Goal: Contribute content: Add original content to the website for others to see

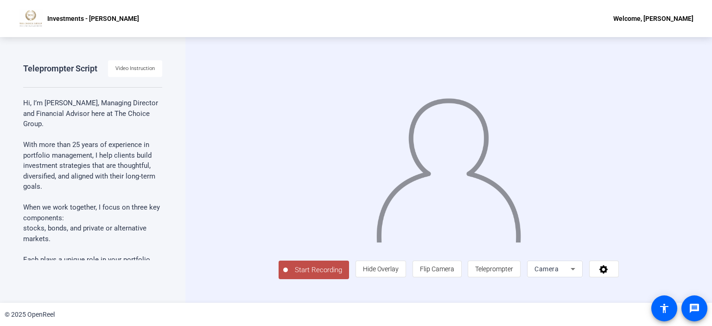
click at [145, 51] on div "Teleprompter Script Video Instruction Hi, I’m Ira Katz, Managing Director and F…" at bounding box center [93, 170] width 186 height 266
click at [141, 64] on span "Video Instruction" at bounding box center [134, 69] width 39 height 14
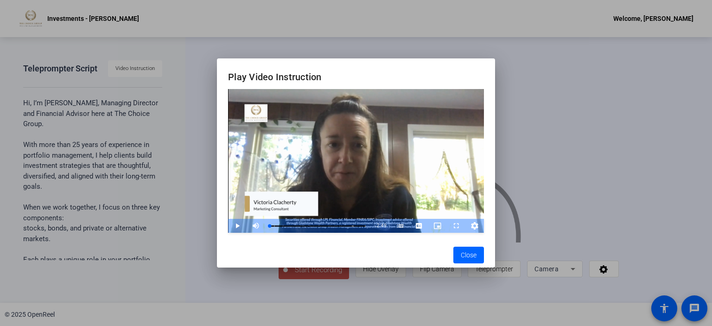
click at [228, 227] on span "Video Player" at bounding box center [228, 226] width 0 height 14
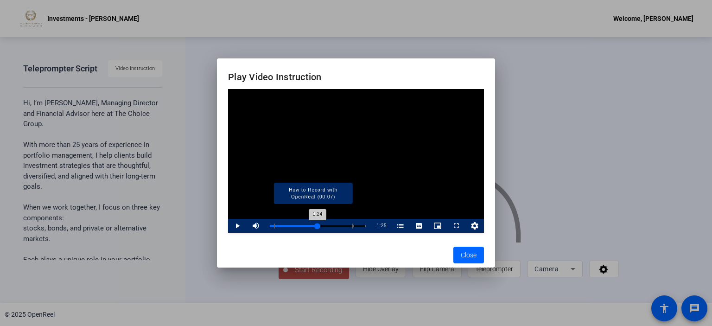
click at [317, 227] on div "Loaded : 53.65% 1:24 1:24 How to Record with OpenReal (00:07) Preparation for Y…" at bounding box center [318, 226] width 96 height 2
click at [311, 227] on div "Progress Bar" at bounding box center [293, 226] width 38 height 5
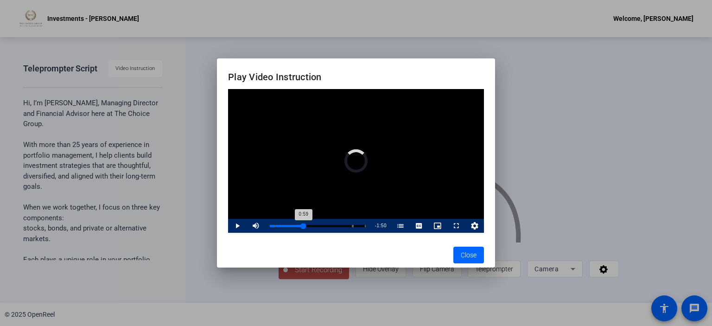
click at [304, 222] on div "Loaded : 0.00% 0:59 0:59 How to Record with OpenReal (00:07) Preparation for Yo…" at bounding box center [317, 226] width 105 height 14
click at [108, 175] on div at bounding box center [356, 163] width 712 height 326
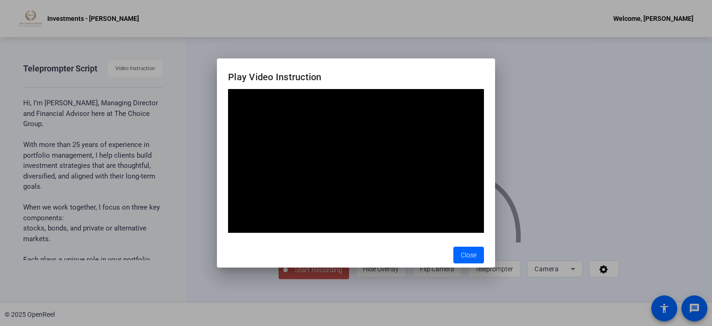
click at [108, 175] on div at bounding box center [356, 163] width 712 height 326
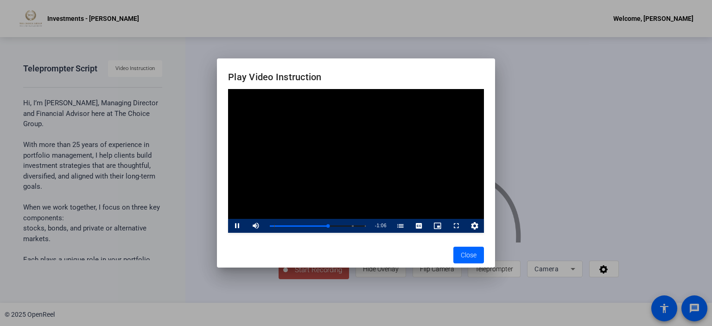
click at [96, 193] on div at bounding box center [356, 163] width 712 height 326
click at [467, 254] on span "Close" at bounding box center [469, 255] width 16 height 10
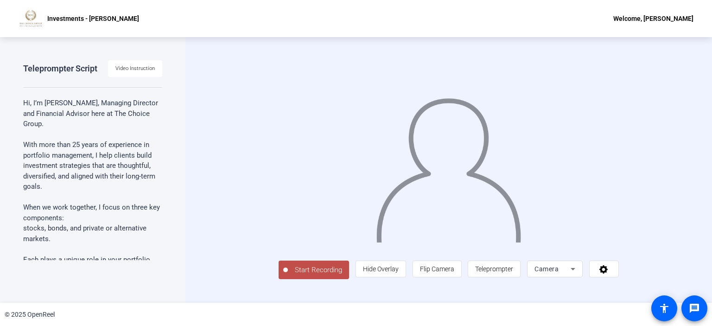
click at [139, 180] on p "With more than 25 years of experience in portfolio management, I help clients b…" at bounding box center [92, 166] width 139 height 52
click at [71, 226] on p "stocks, bonds, and private or alternative markets." at bounding box center [92, 233] width 139 height 21
click at [513, 273] on span "Teleprompter" at bounding box center [494, 268] width 38 height 7
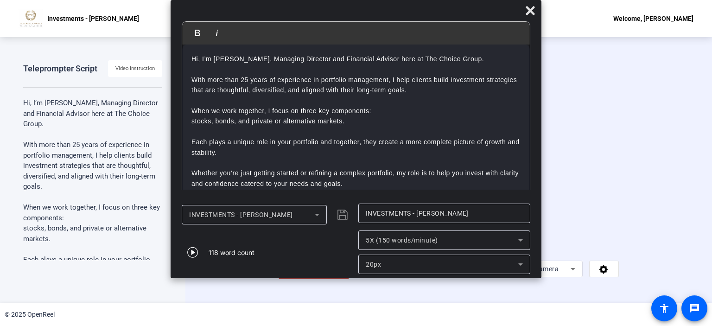
click at [496, 264] on div "20px" at bounding box center [442, 264] width 153 height 11
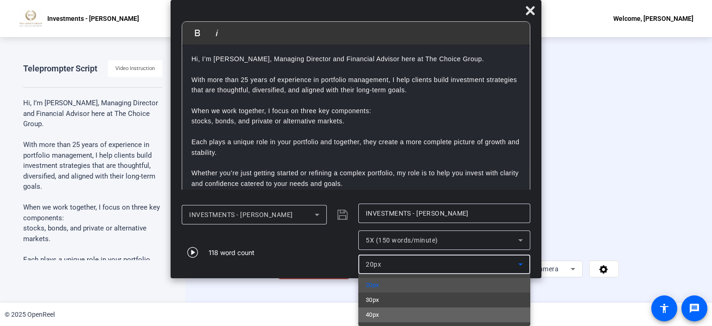
click at [449, 318] on mat-option "40px" at bounding box center [445, 315] width 172 height 15
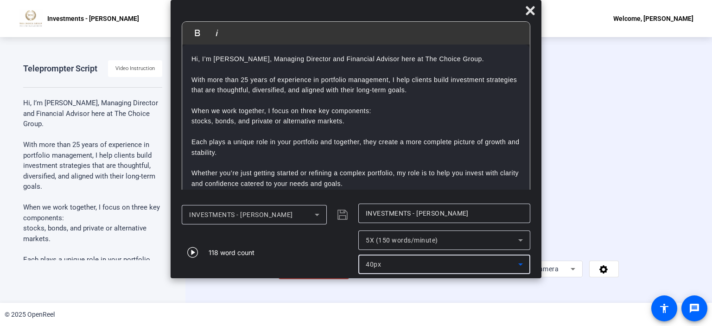
click at [453, 265] on div "40px" at bounding box center [442, 264] width 153 height 11
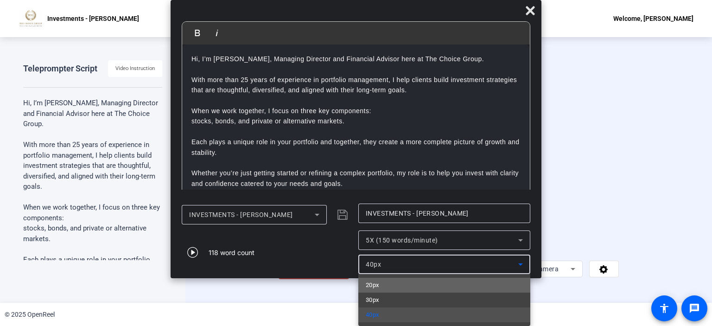
click at [444, 283] on mat-option "20px" at bounding box center [445, 285] width 172 height 15
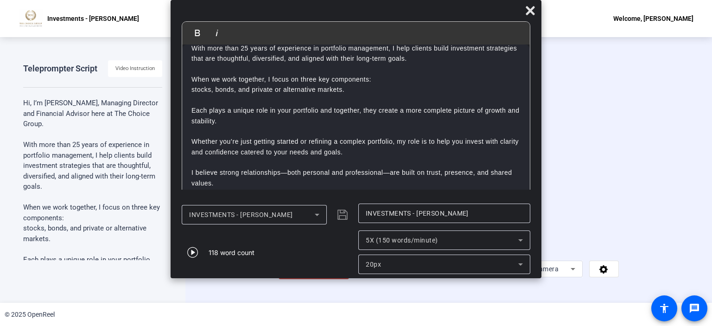
scroll to position [31, 0]
click at [529, 13] on icon at bounding box center [530, 10] width 11 height 11
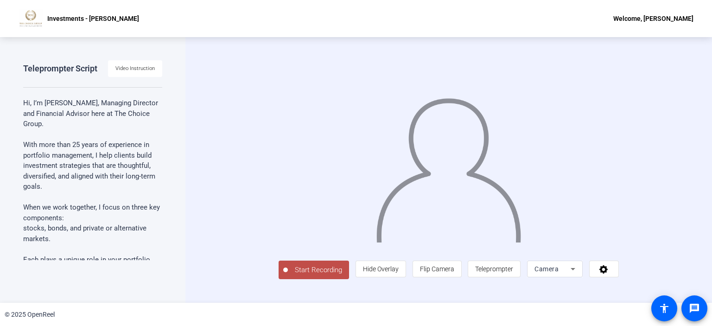
scroll to position [4, 0]
click at [619, 280] on span at bounding box center [604, 269] width 29 height 22
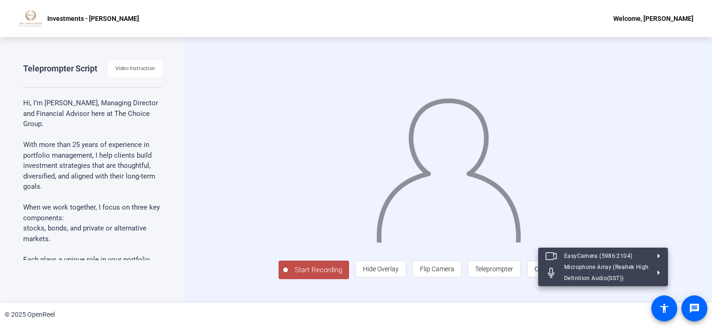
click at [549, 295] on div at bounding box center [356, 163] width 712 height 326
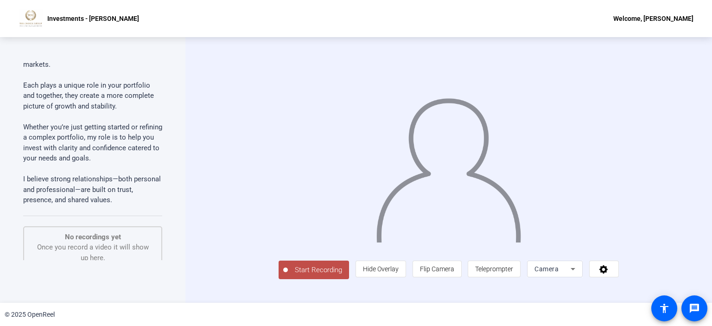
scroll to position [0, 0]
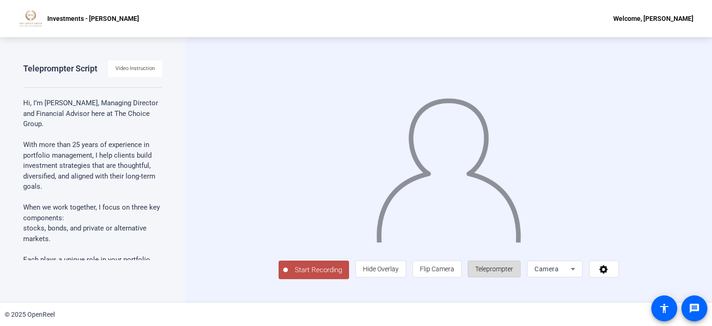
click at [513, 273] on span "Teleprompter" at bounding box center [494, 268] width 38 height 7
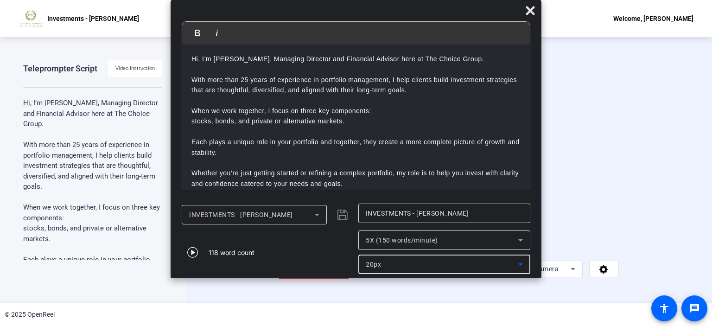
click at [428, 261] on div "20px" at bounding box center [442, 264] width 153 height 11
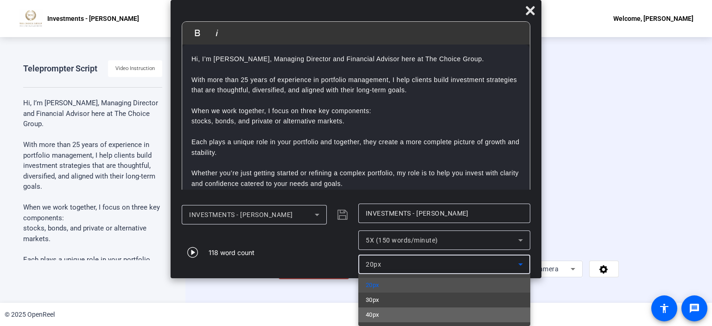
click at [409, 320] on mat-option "40px" at bounding box center [445, 315] width 172 height 15
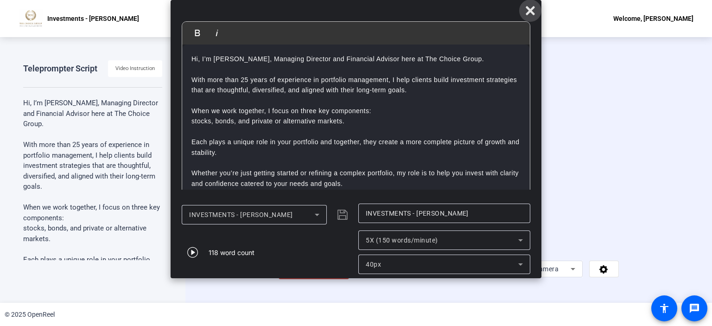
click at [534, 5] on icon at bounding box center [530, 10] width 11 height 11
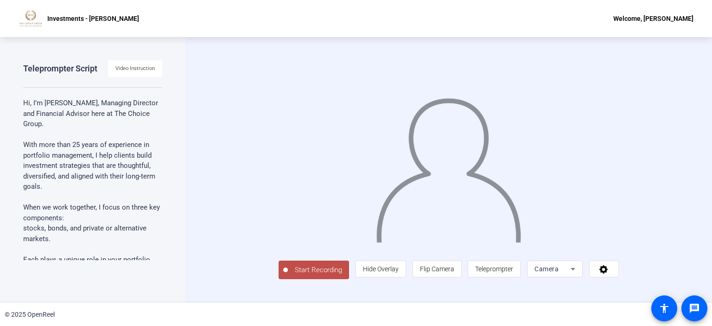
click at [288, 276] on span "Start Recording" at bounding box center [318, 270] width 61 height 11
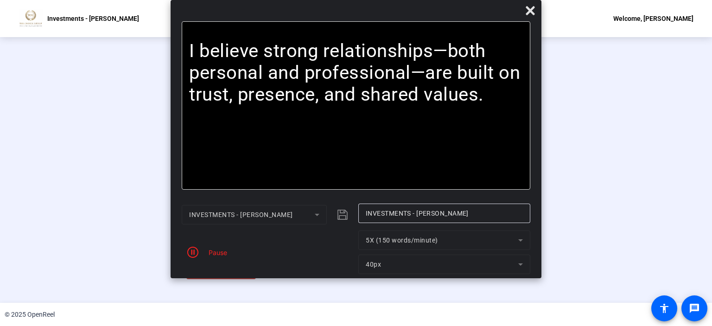
click at [429, 263] on mat-form-field "40px" at bounding box center [445, 264] width 172 height 19
click at [519, 263] on mat-form-field "40px" at bounding box center [445, 264] width 172 height 19
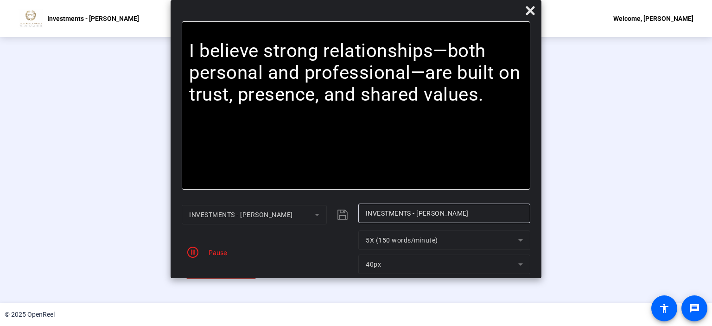
click at [519, 263] on mat-form-field "40px" at bounding box center [445, 264] width 172 height 19
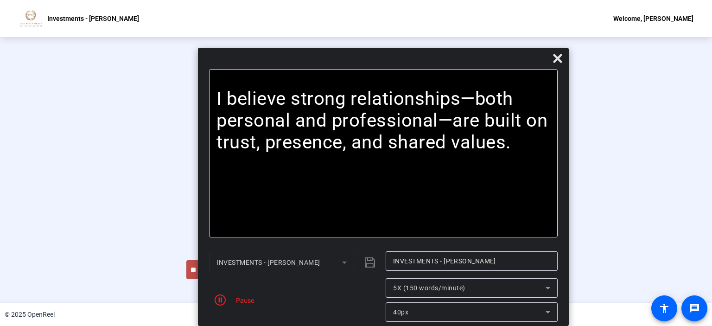
drag, startPoint x: 519, startPoint y: 263, endPoint x: 546, endPoint y: 311, distance: 55.1
click at [546, 311] on mat-form-field "40px" at bounding box center [472, 311] width 172 height 19
click at [546, 311] on icon at bounding box center [548, 312] width 11 height 11
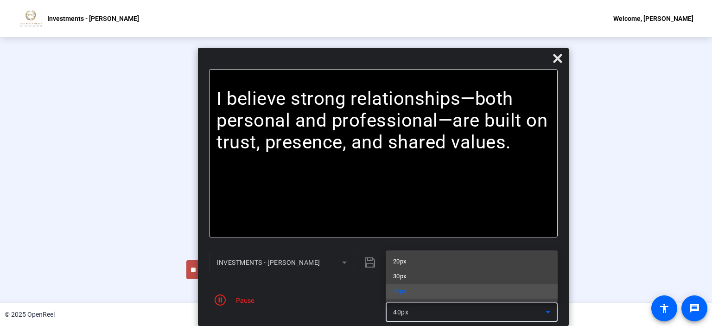
click at [546, 311] on div at bounding box center [356, 163] width 712 height 326
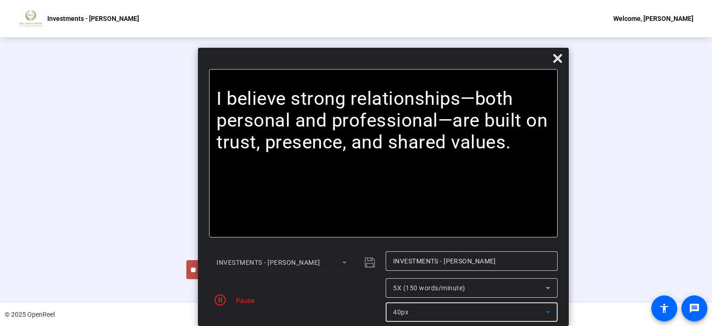
click at [548, 312] on icon at bounding box center [548, 312] width 5 height 2
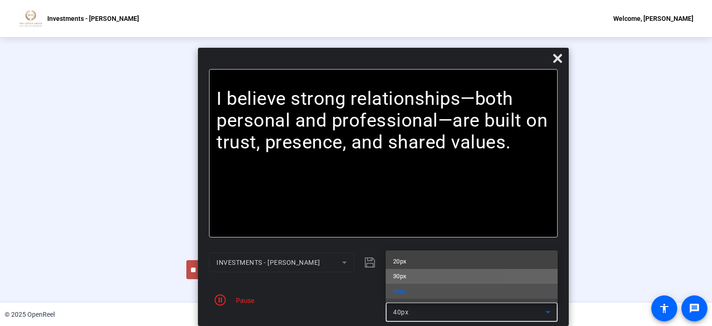
click at [534, 276] on mat-option "30px" at bounding box center [472, 276] width 172 height 15
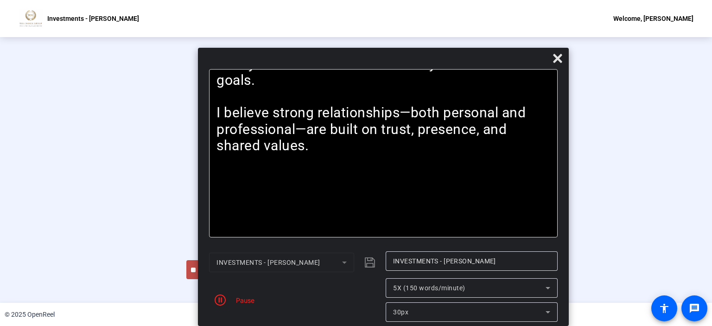
click at [534, 276] on div at bounding box center [472, 276] width 172 height 10
click at [521, 312] on div "30px" at bounding box center [469, 312] width 153 height 11
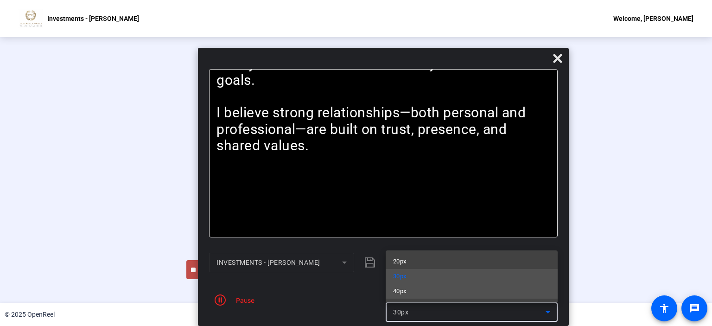
click at [510, 293] on mat-option "40px" at bounding box center [472, 291] width 172 height 15
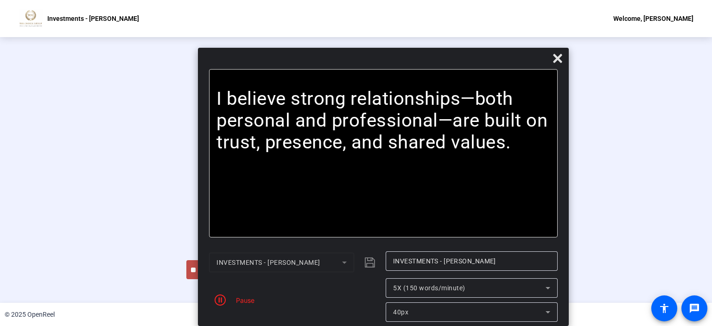
click at [243, 299] on div "Pause" at bounding box center [242, 300] width 23 height 10
click at [219, 302] on icon "button" at bounding box center [220, 300] width 11 height 11
click at [248, 304] on span "Reset" at bounding box center [253, 305] width 18 height 8
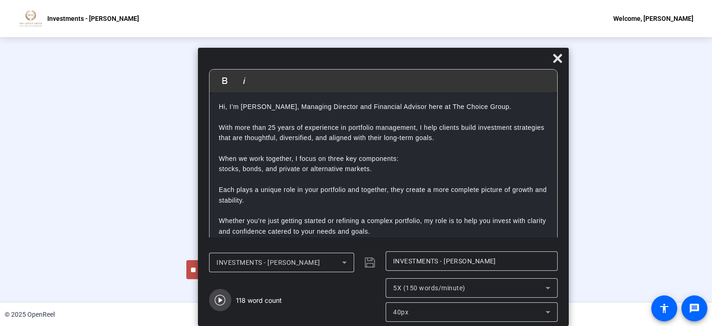
click at [222, 299] on icon "button" at bounding box center [220, 300] width 11 height 11
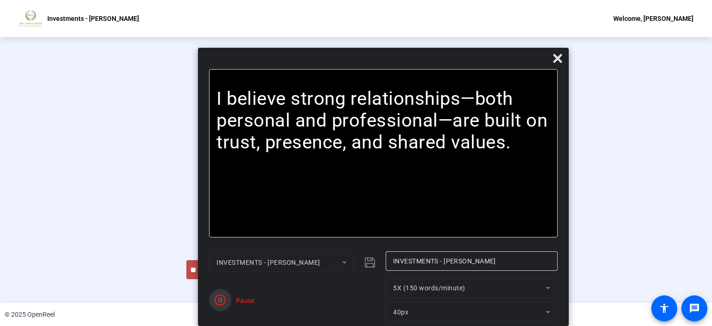
click at [222, 299] on icon "button" at bounding box center [220, 300] width 11 height 11
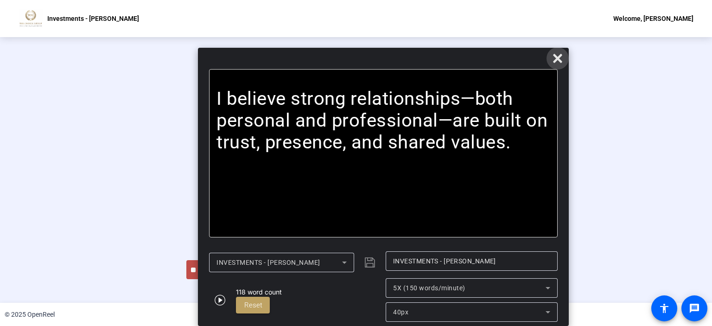
click at [556, 61] on icon at bounding box center [557, 58] width 9 height 9
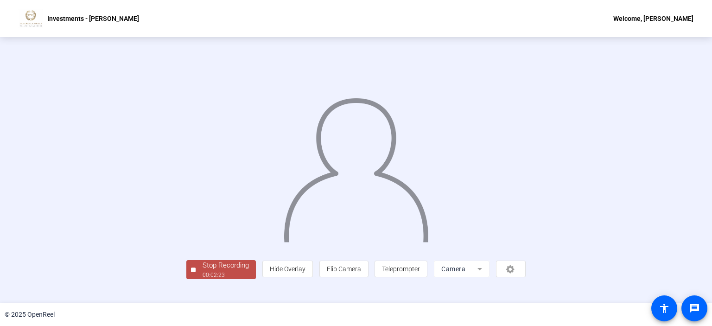
click at [203, 271] on div "Stop Recording" at bounding box center [226, 265] width 46 height 11
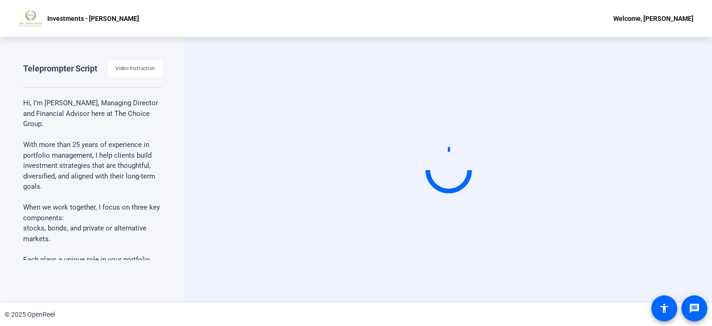
scroll to position [0, 0]
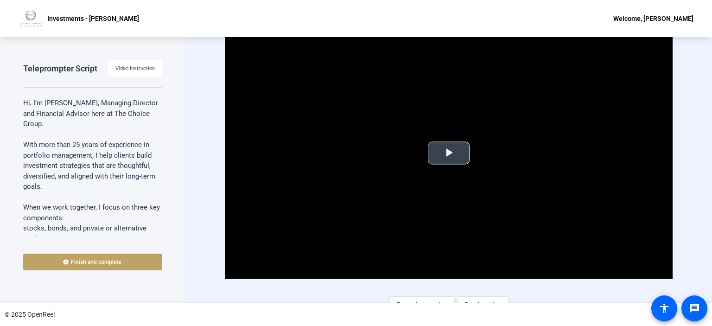
click at [449, 153] on span "Video Player" at bounding box center [449, 153] width 0 height 0
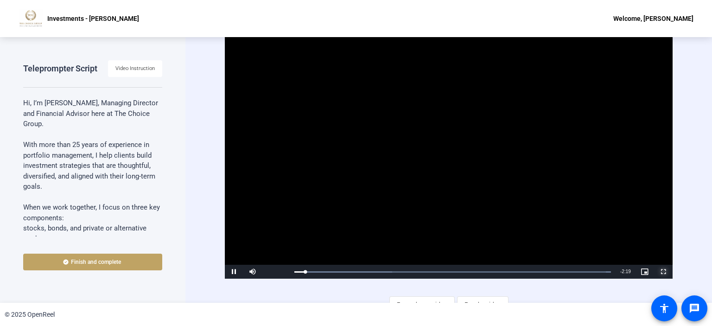
click at [657, 272] on span "Video Player" at bounding box center [663, 272] width 19 height 0
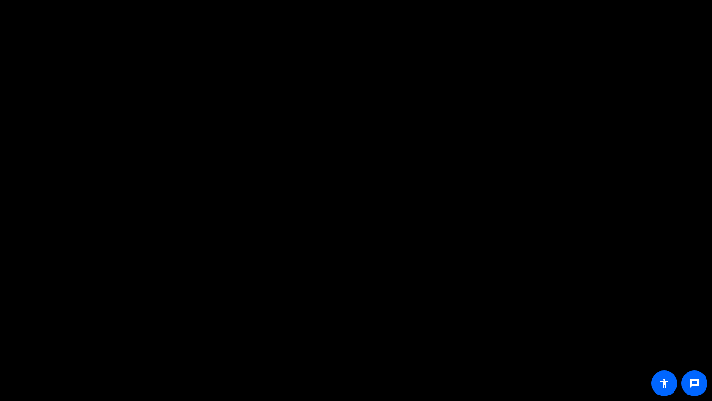
click at [657, 324] on video "Video Player" at bounding box center [356, 200] width 712 height 401
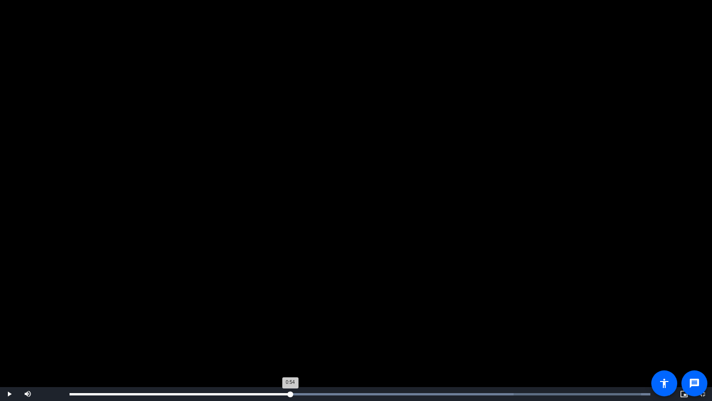
click at [290, 326] on div "Loaded : 100.00% 0:54 0:54" at bounding box center [360, 394] width 581 height 2
click at [360, 226] on video "Video Player" at bounding box center [356, 200] width 712 height 401
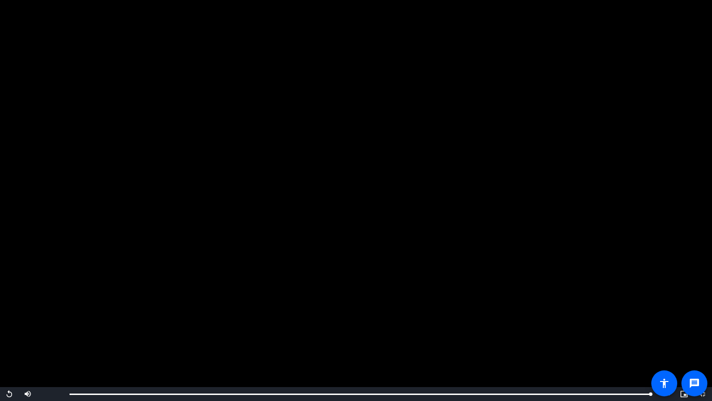
click at [360, 226] on video "Video Player" at bounding box center [356, 200] width 712 height 401
click at [707, 326] on span "Video Player" at bounding box center [703, 394] width 19 height 0
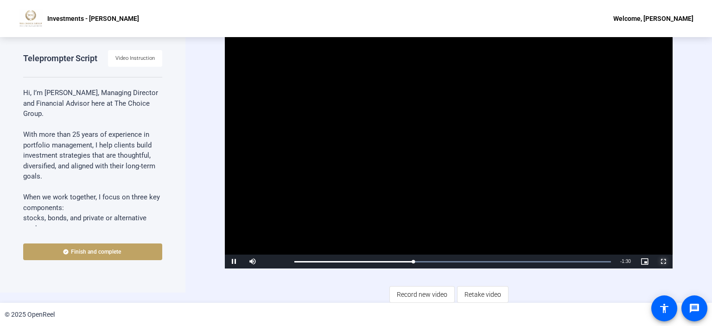
scroll to position [11, 0]
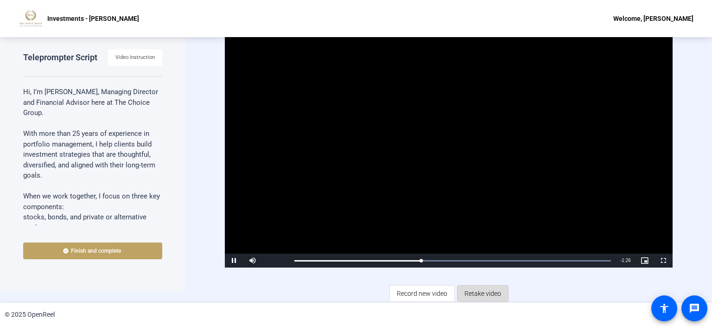
click at [469, 293] on span "Retake video" at bounding box center [483, 294] width 37 height 18
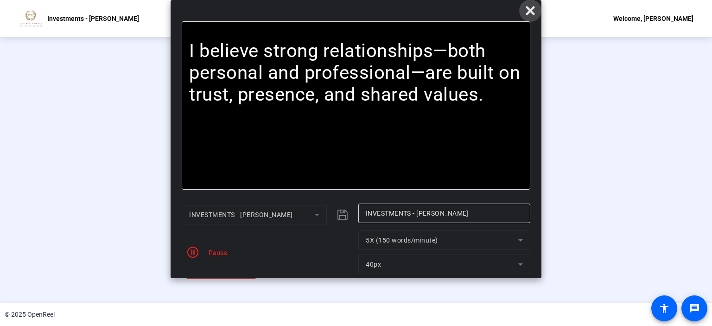
click at [531, 11] on icon at bounding box center [530, 10] width 9 height 9
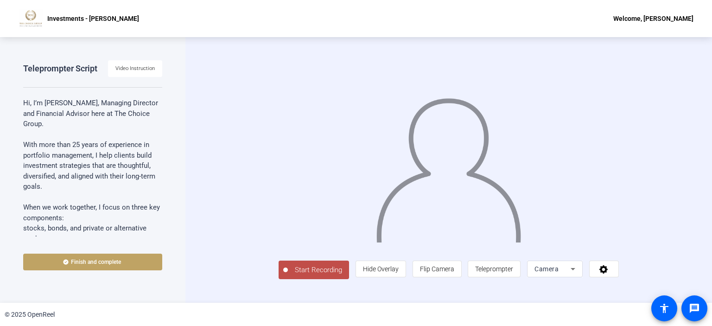
click at [279, 163] on div at bounding box center [449, 157] width 340 height 192
click at [288, 276] on span "Start Recording" at bounding box center [318, 270] width 61 height 11
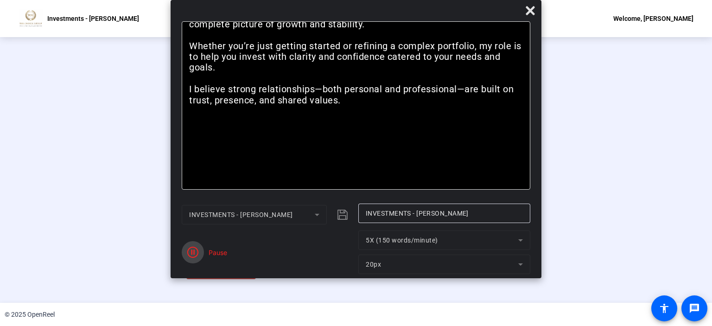
click at [203, 253] on span "button" at bounding box center [193, 252] width 22 height 22
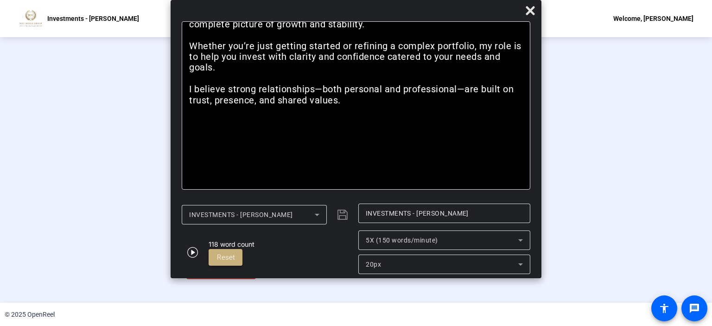
click at [222, 258] on span "Reset" at bounding box center [226, 257] width 18 height 8
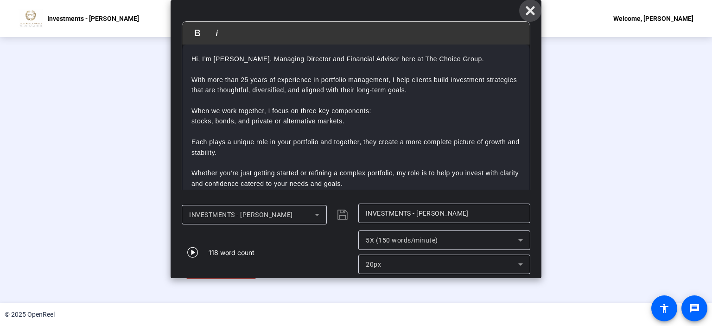
click at [531, 7] on icon at bounding box center [530, 10] width 11 height 11
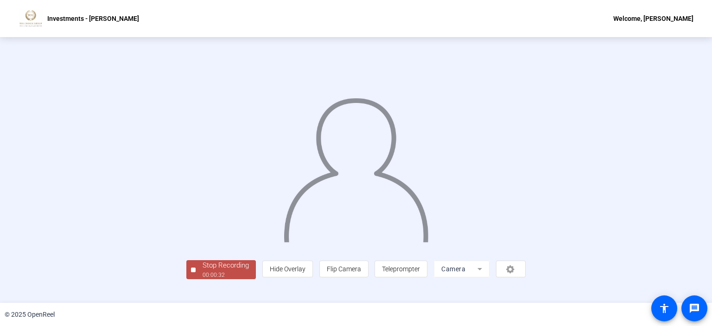
scroll to position [34, 0]
click at [203, 271] on div "Stop Recording" at bounding box center [226, 265] width 46 height 11
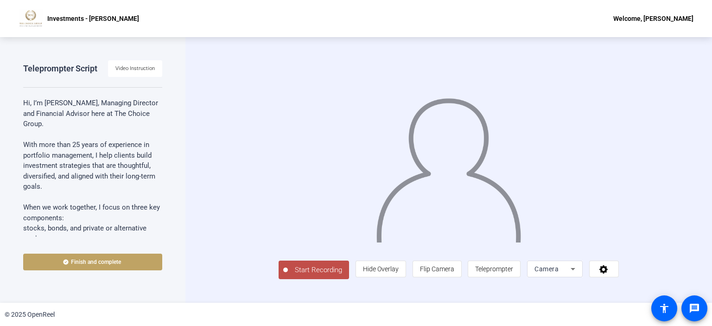
click at [279, 279] on button "Start Recording" at bounding box center [314, 270] width 71 height 19
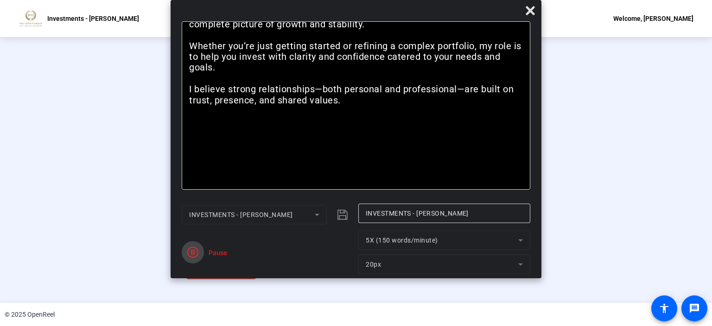
click at [199, 259] on span "button" at bounding box center [193, 252] width 22 height 22
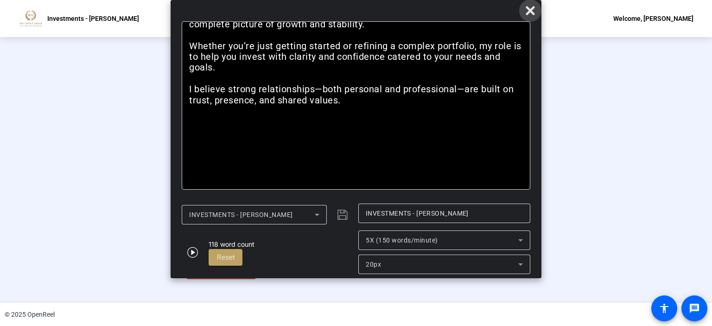
click at [526, 14] on icon at bounding box center [530, 10] width 9 height 9
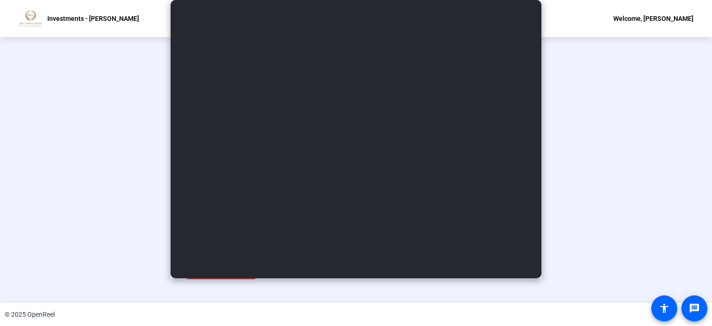
scroll to position [34, 0]
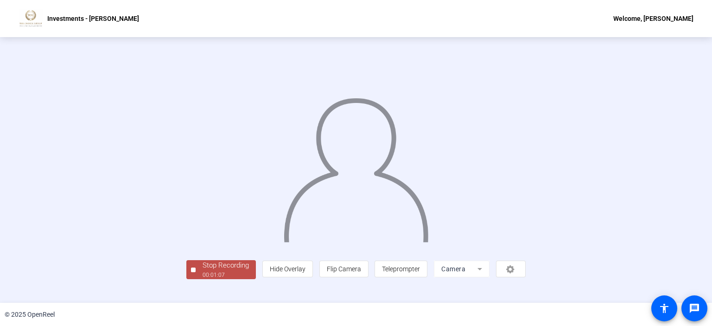
click at [203, 271] on div "Stop Recording" at bounding box center [226, 265] width 46 height 11
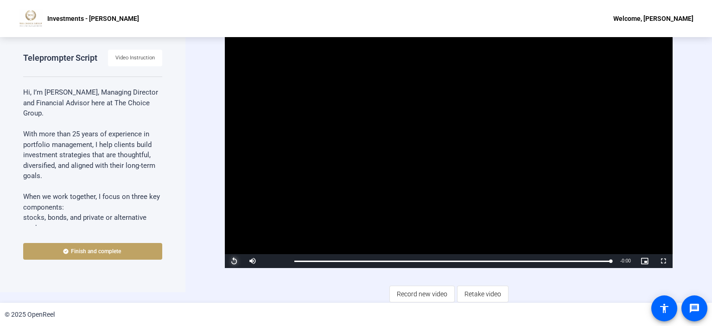
scroll to position [11, 0]
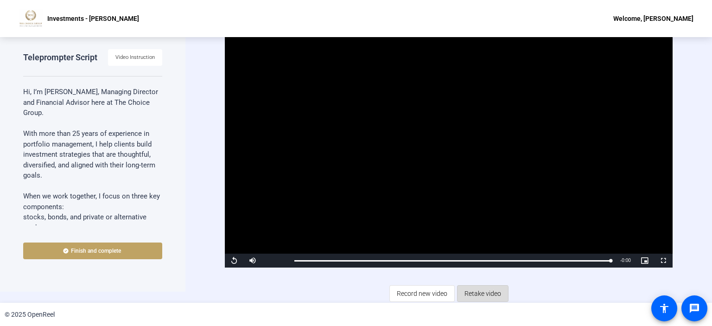
click at [465, 298] on span "Retake video" at bounding box center [483, 294] width 37 height 18
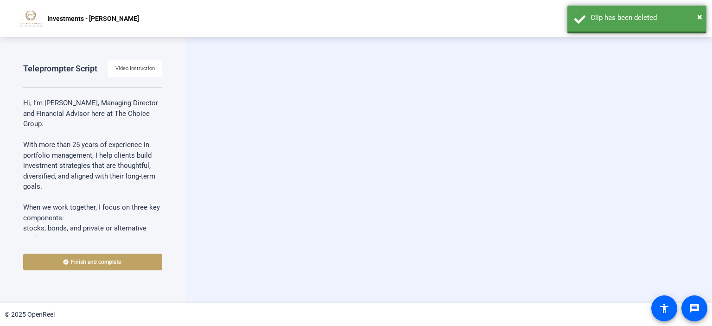
scroll to position [0, 0]
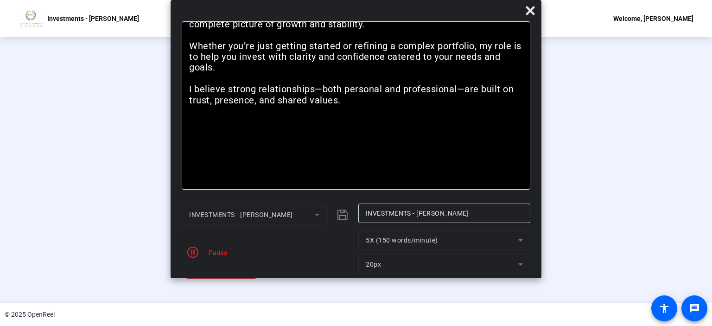
click at [215, 254] on div "Pause" at bounding box center [215, 253] width 23 height 10
click at [191, 252] on icon "button" at bounding box center [192, 252] width 11 height 11
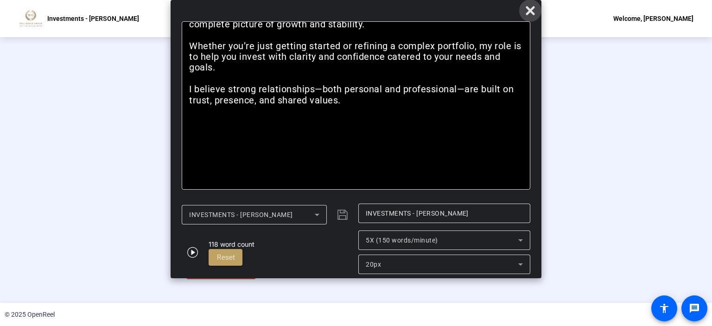
click at [527, 10] on icon at bounding box center [530, 10] width 11 height 11
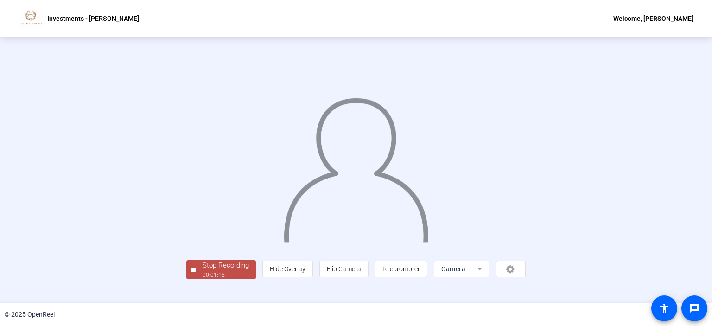
scroll to position [34, 0]
click at [203, 279] on div "00:01:17" at bounding box center [226, 275] width 46 height 8
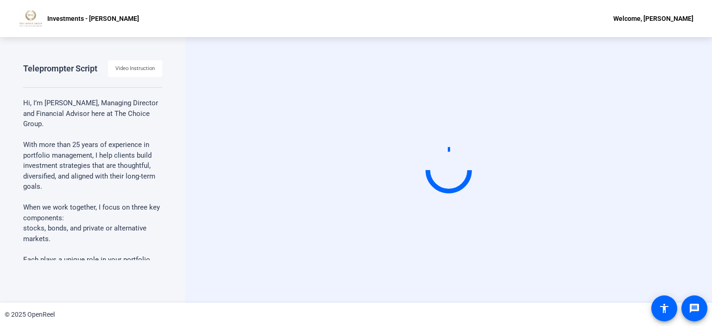
scroll to position [0, 0]
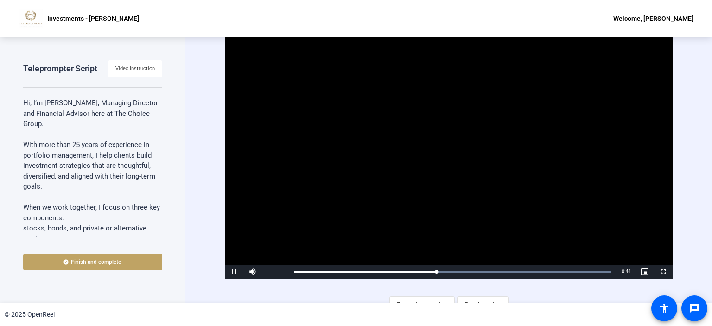
click at [449, 167] on video "Video Player" at bounding box center [449, 153] width 448 height 252
